Goal: Task Accomplishment & Management: Use online tool/utility

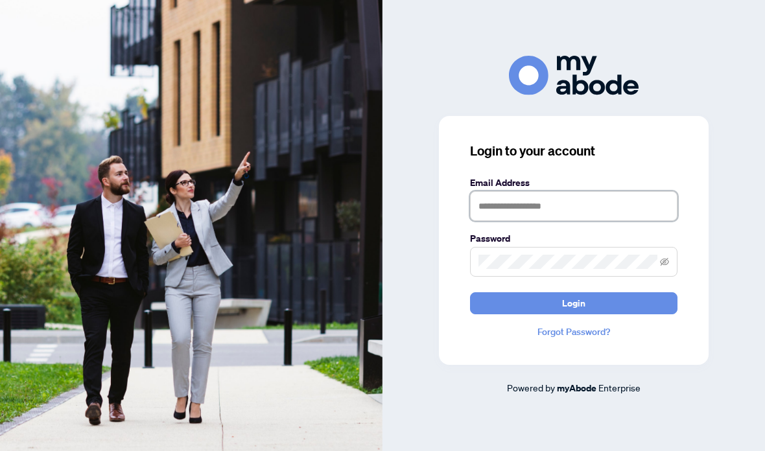
click at [545, 221] on input "text" at bounding box center [574, 206] width 208 height 30
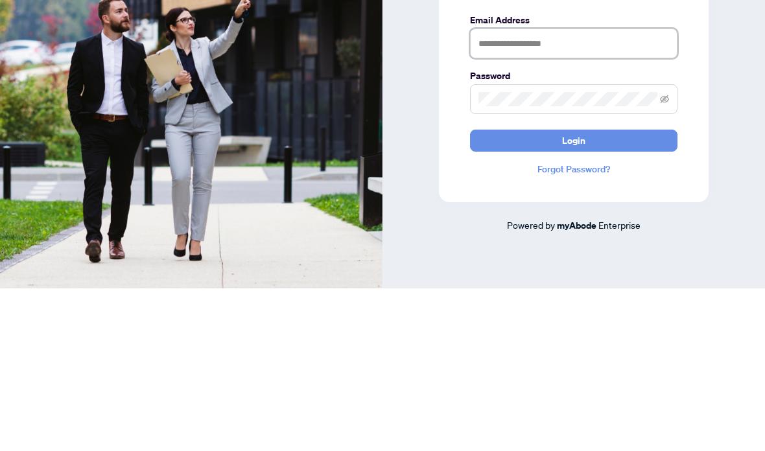
type input "*"
type input "**********"
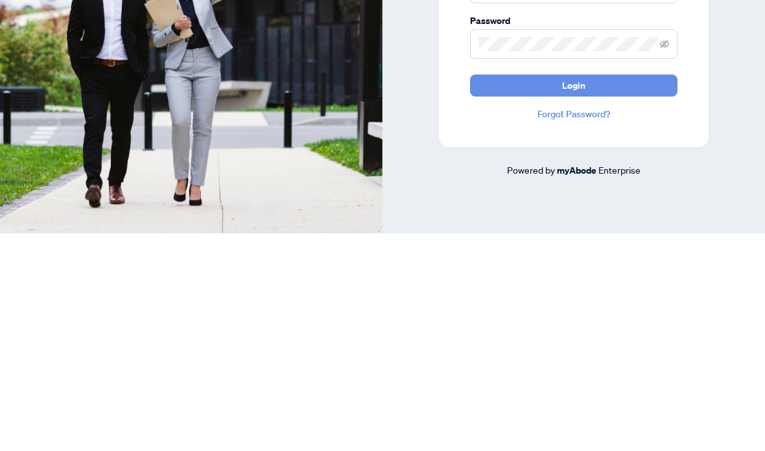
click at [586, 292] on button "Login" at bounding box center [574, 303] width 208 height 22
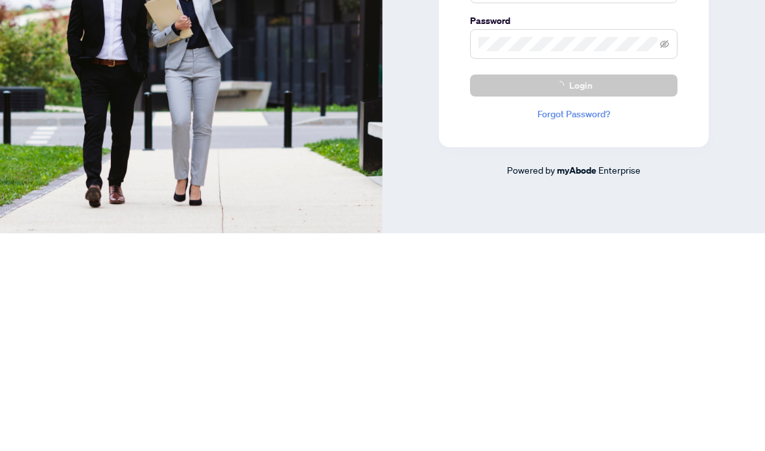
scroll to position [52, 0]
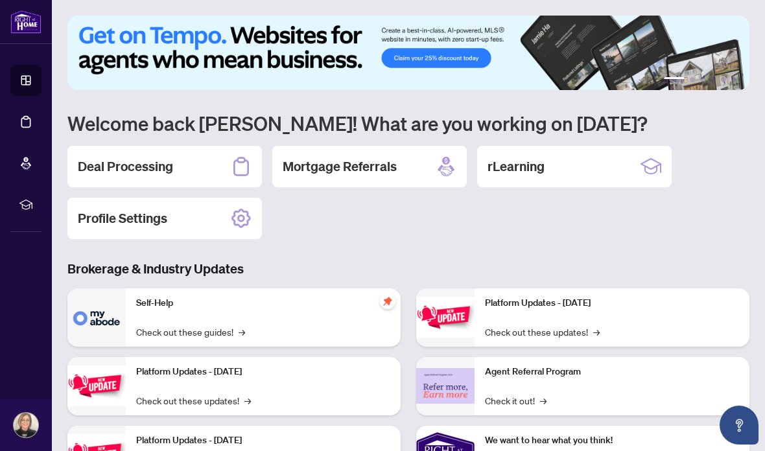
click at [201, 173] on div "Deal Processing" at bounding box center [164, 167] width 195 height 42
